Goal: Check status: Check status

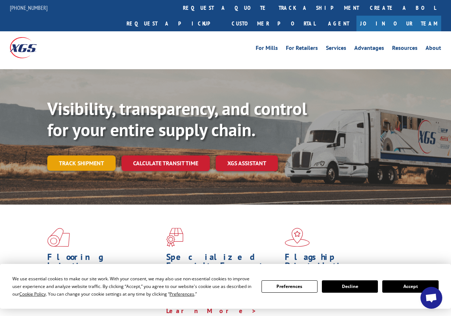
click at [74, 155] on link "Track shipment" at bounding box center [81, 162] width 68 height 15
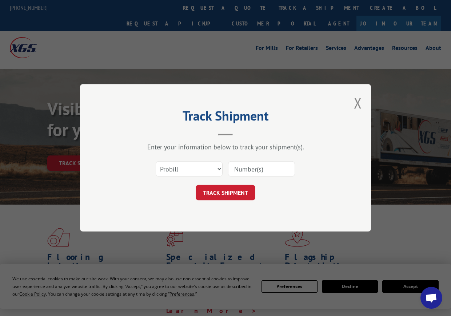
click at [241, 169] on input at bounding box center [261, 169] width 67 height 15
type input "407027-01"
click at [227, 188] on button "TRACK SHIPMENT" at bounding box center [226, 192] width 60 height 15
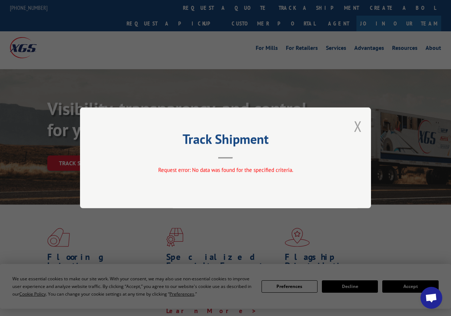
click at [360, 126] on button "Close modal" at bounding box center [358, 125] width 8 height 19
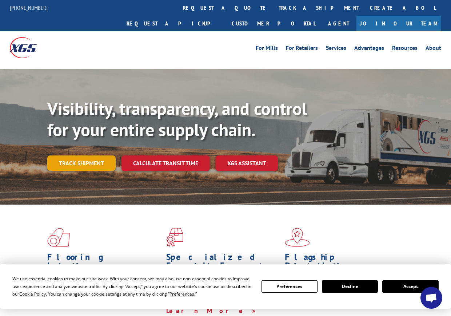
click at [83, 155] on link "Track shipment" at bounding box center [81, 162] width 68 height 15
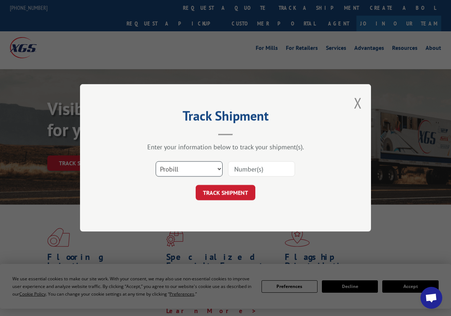
click at [220, 166] on select "Select category... Probill BOL PO" at bounding box center [189, 169] width 67 height 15
select select "bol"
click at [156, 162] on select "Select category... Probill BOL PO" at bounding box center [189, 169] width 67 height 15
click at [238, 170] on input at bounding box center [261, 169] width 67 height 15
type input "407027-01"
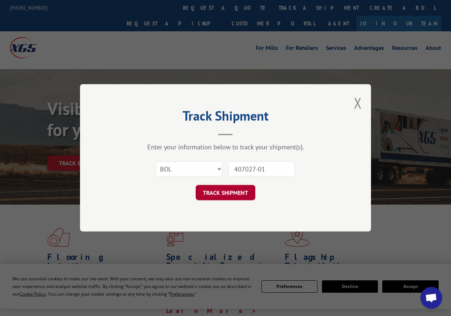
click at [223, 189] on button "TRACK SHIPMENT" at bounding box center [226, 192] width 60 height 15
